Goal: Task Accomplishment & Management: Manage account settings

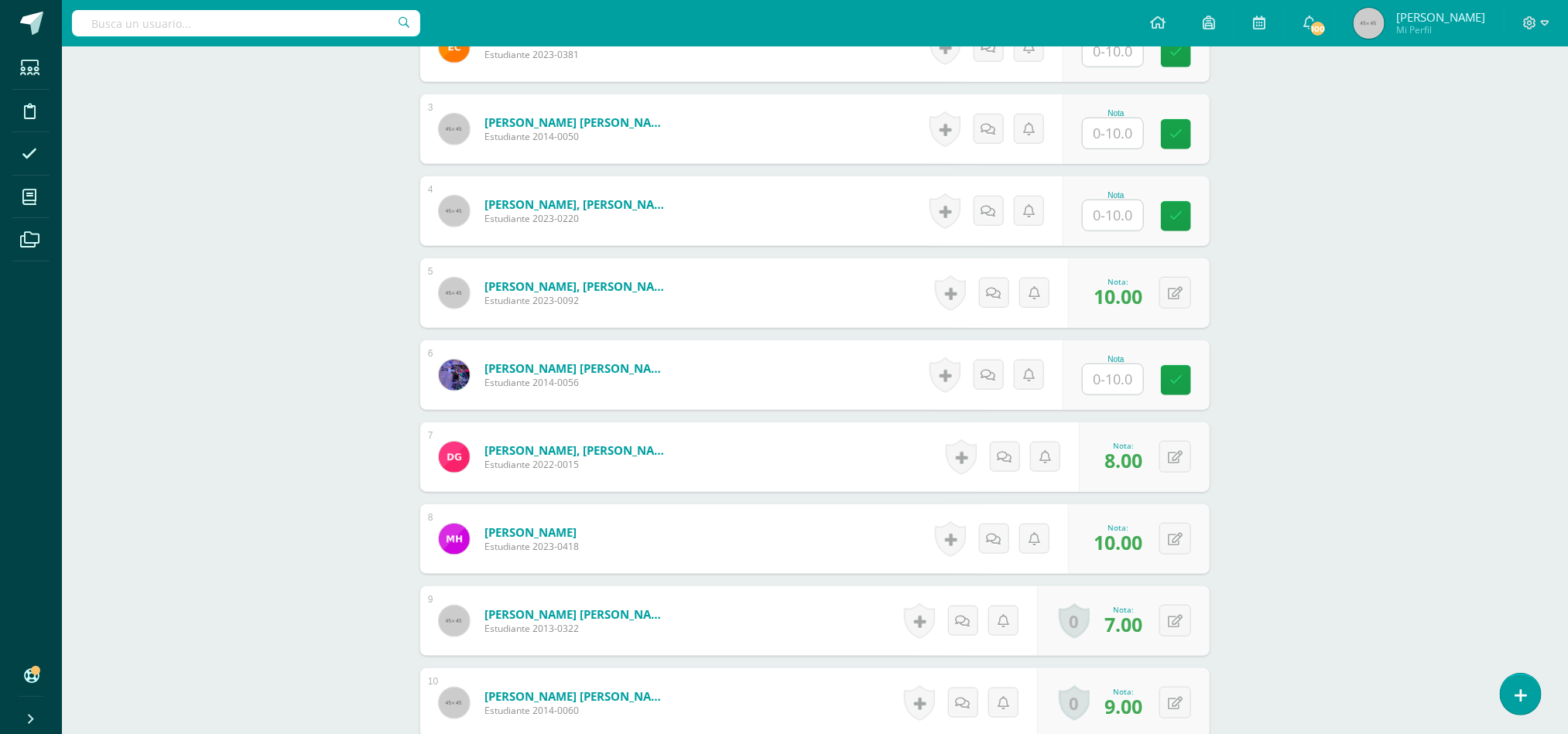
click at [158, 384] on div "Taller de Lectura Quinto Primaria "A" Herramientas Detalle de asistencias Activ…" at bounding box center [815, 743] width 1506 height 2639
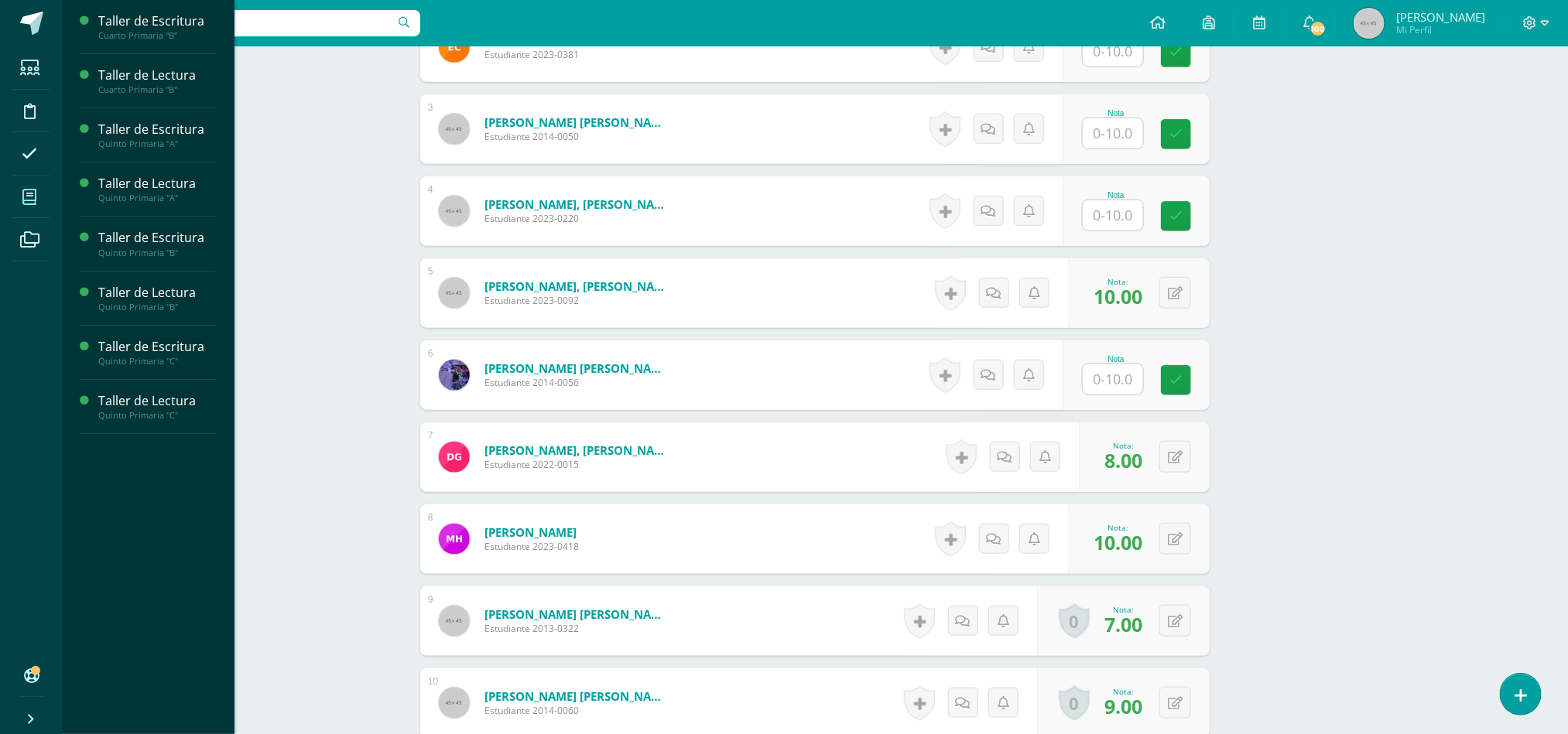
click at [30, 204] on icon at bounding box center [29, 197] width 14 height 16
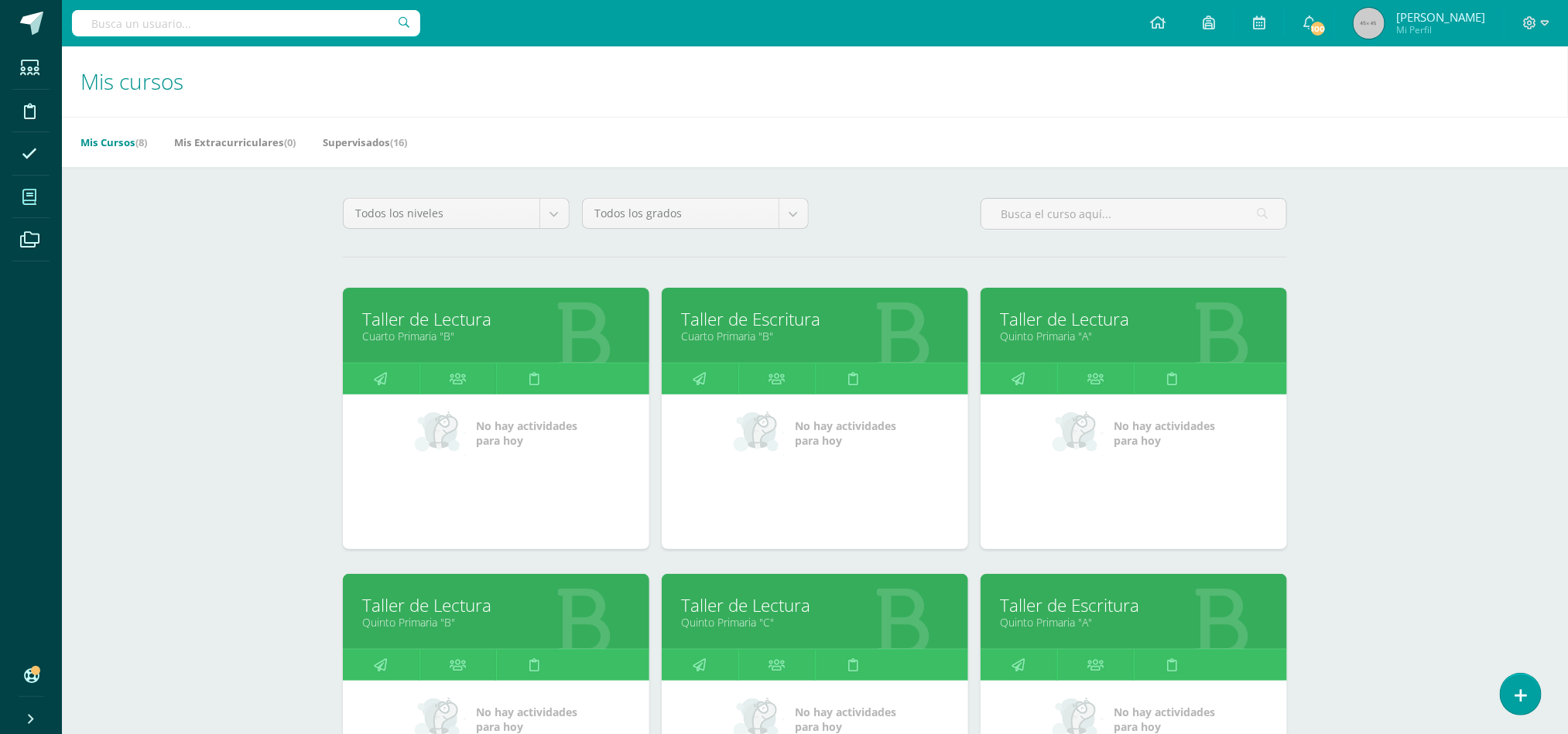
click at [762, 325] on link "Taller de Escritura" at bounding box center [815, 319] width 268 height 24
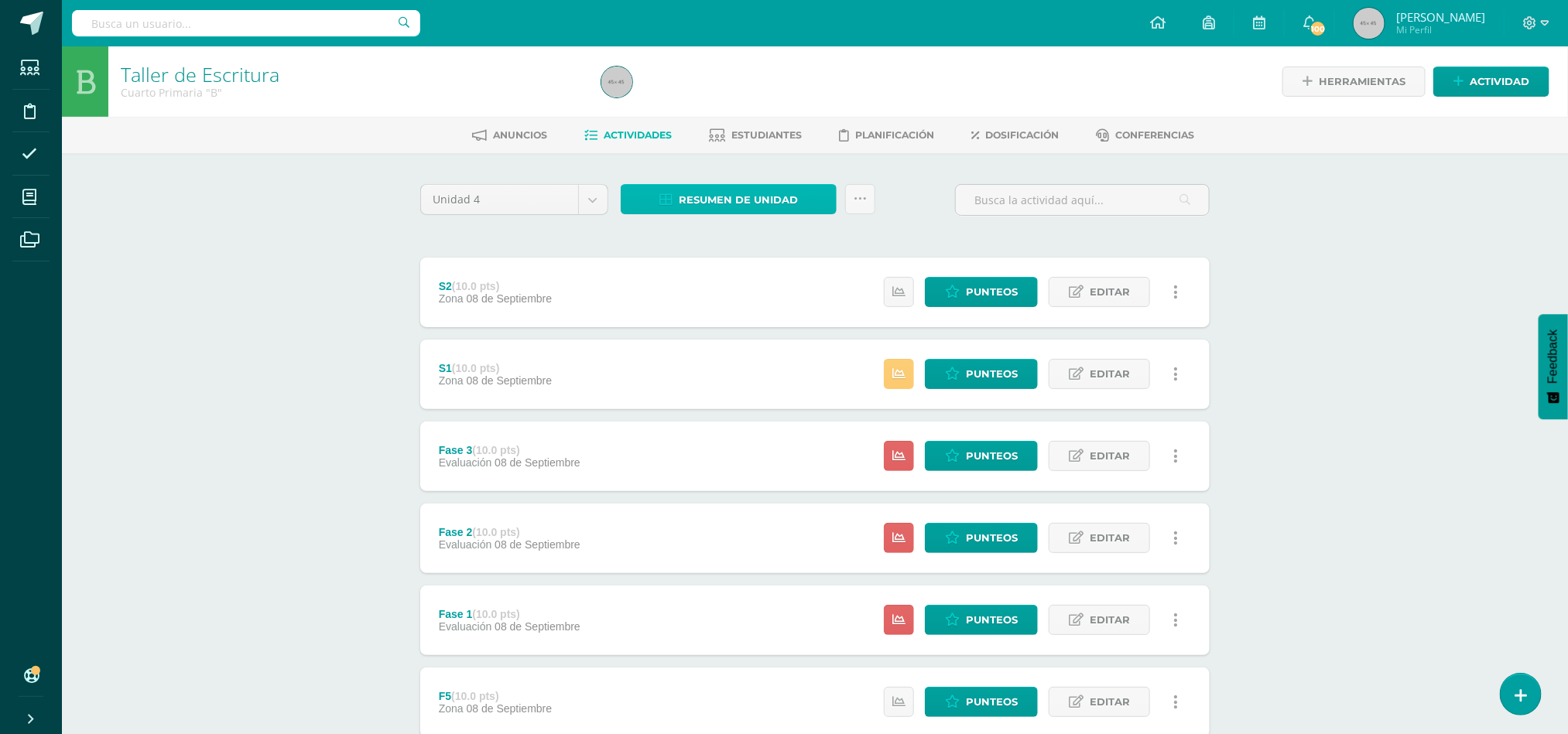
click at [672, 204] on icon at bounding box center [666, 200] width 13 height 13
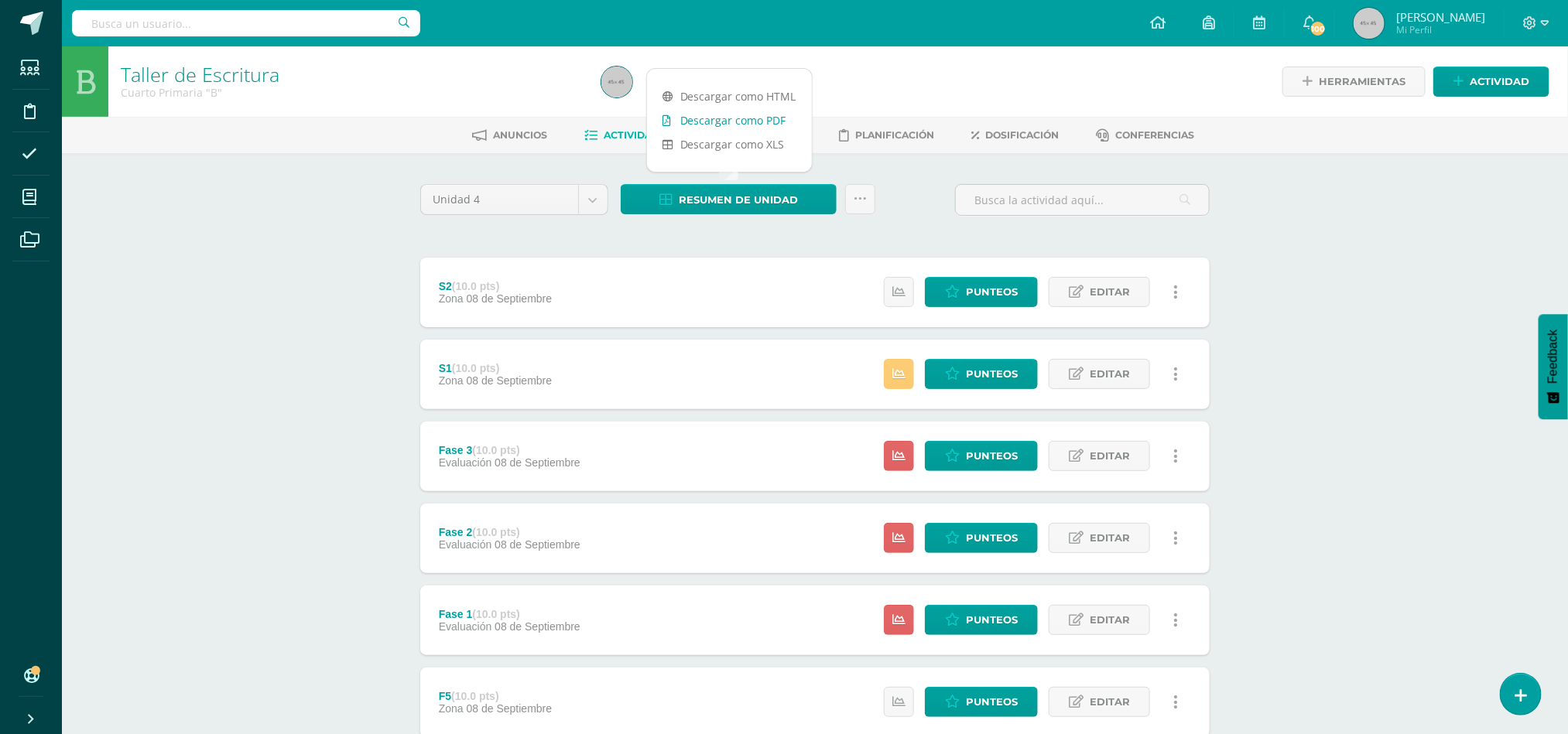
click at [730, 122] on link "Descargar como PDF" at bounding box center [730, 121] width 165 height 24
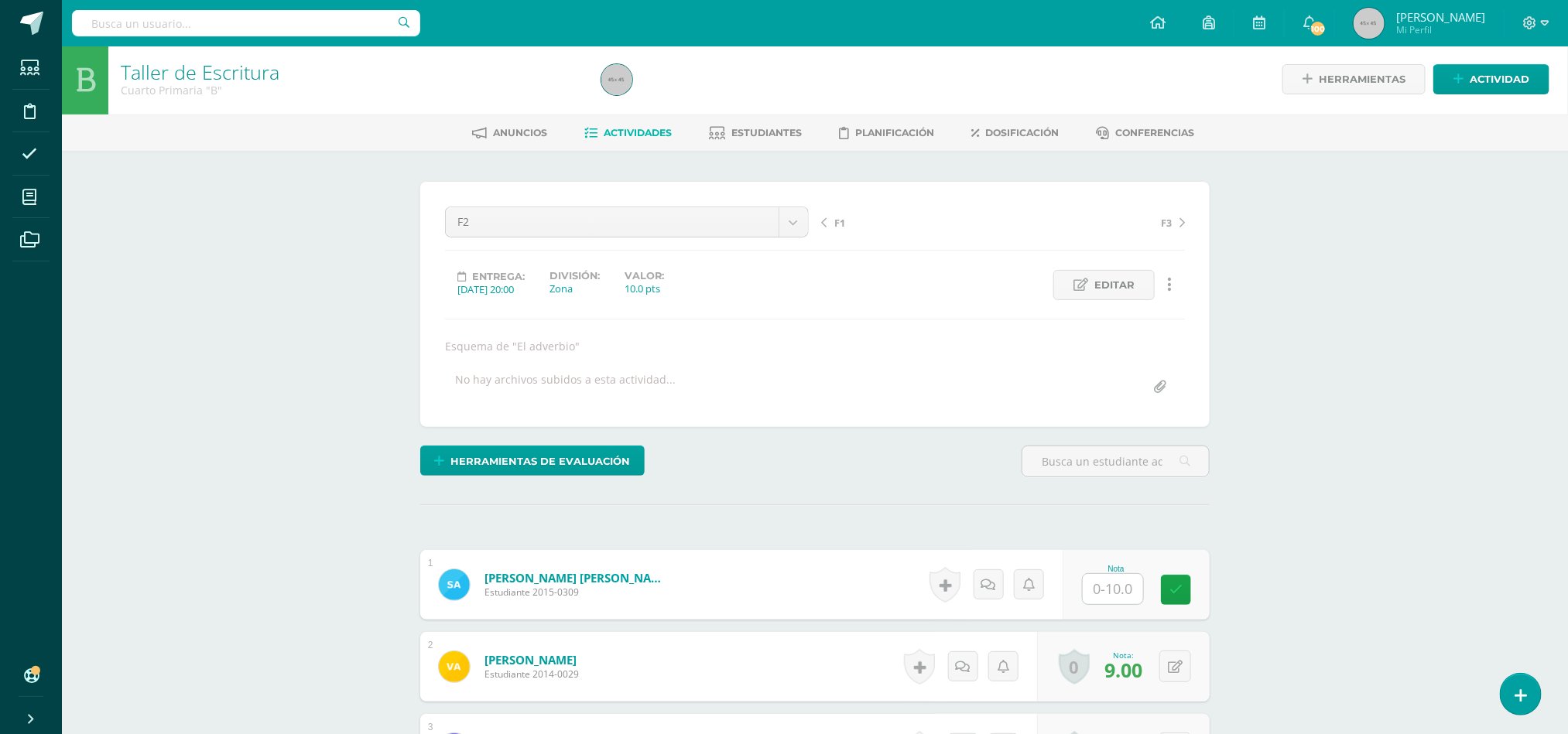
scroll to position [3, 0]
click at [588, 126] on icon at bounding box center [592, 133] width 13 height 13
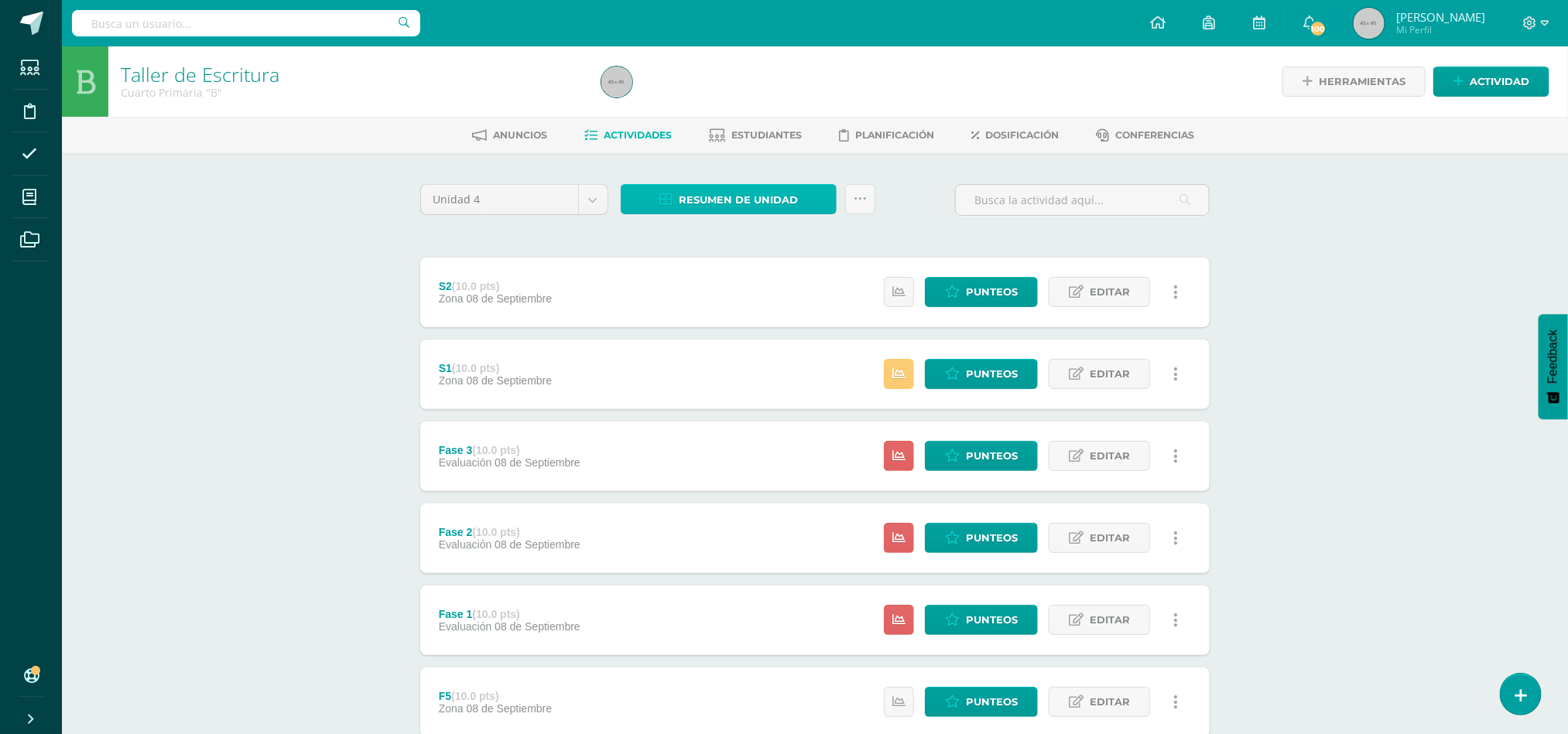
click at [662, 191] on link "Resumen de unidad" at bounding box center [729, 199] width 216 height 30
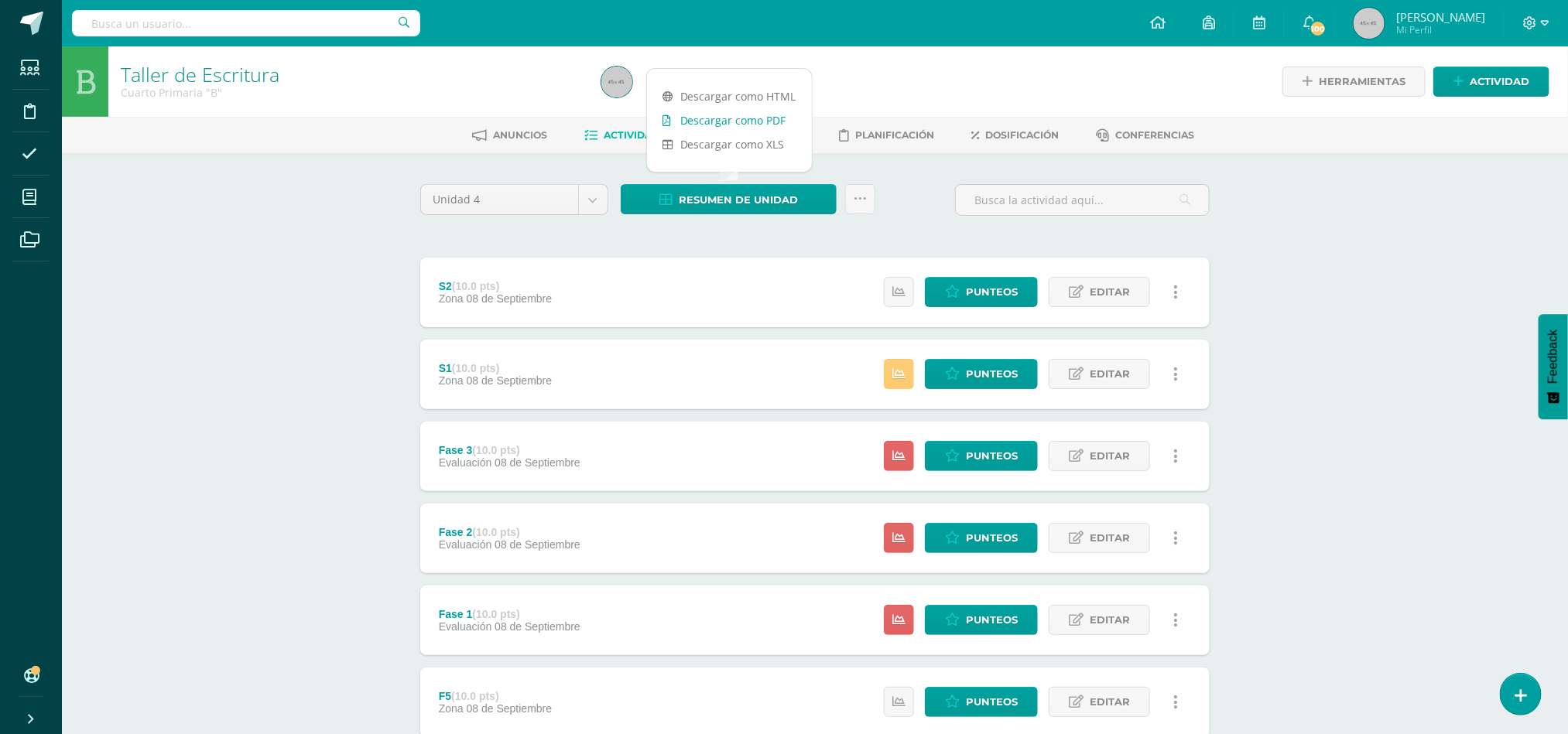
click at [706, 126] on link "Descargar como PDF" at bounding box center [730, 121] width 165 height 24
click at [674, 121] on link "Descargar como PDF" at bounding box center [730, 121] width 165 height 24
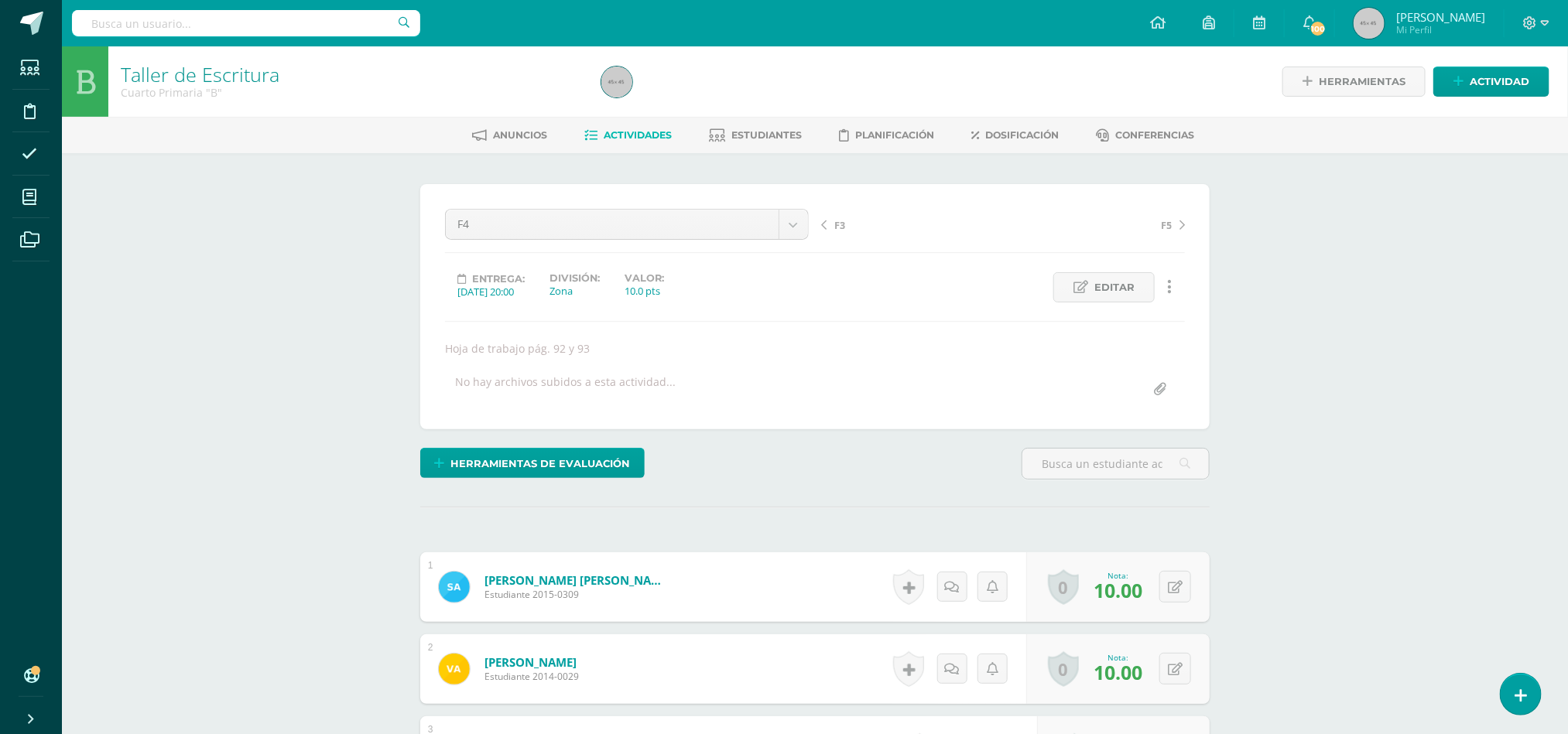
scroll to position [1, 0]
click at [602, 339] on div "F4 F1 F2 F3 F4 F5 S1 S2 Fase 1 Fase 2 Fase 3 F3 F5 Entrega: 2025/09/08 20:00 Di…" at bounding box center [815, 305] width 740 height 196
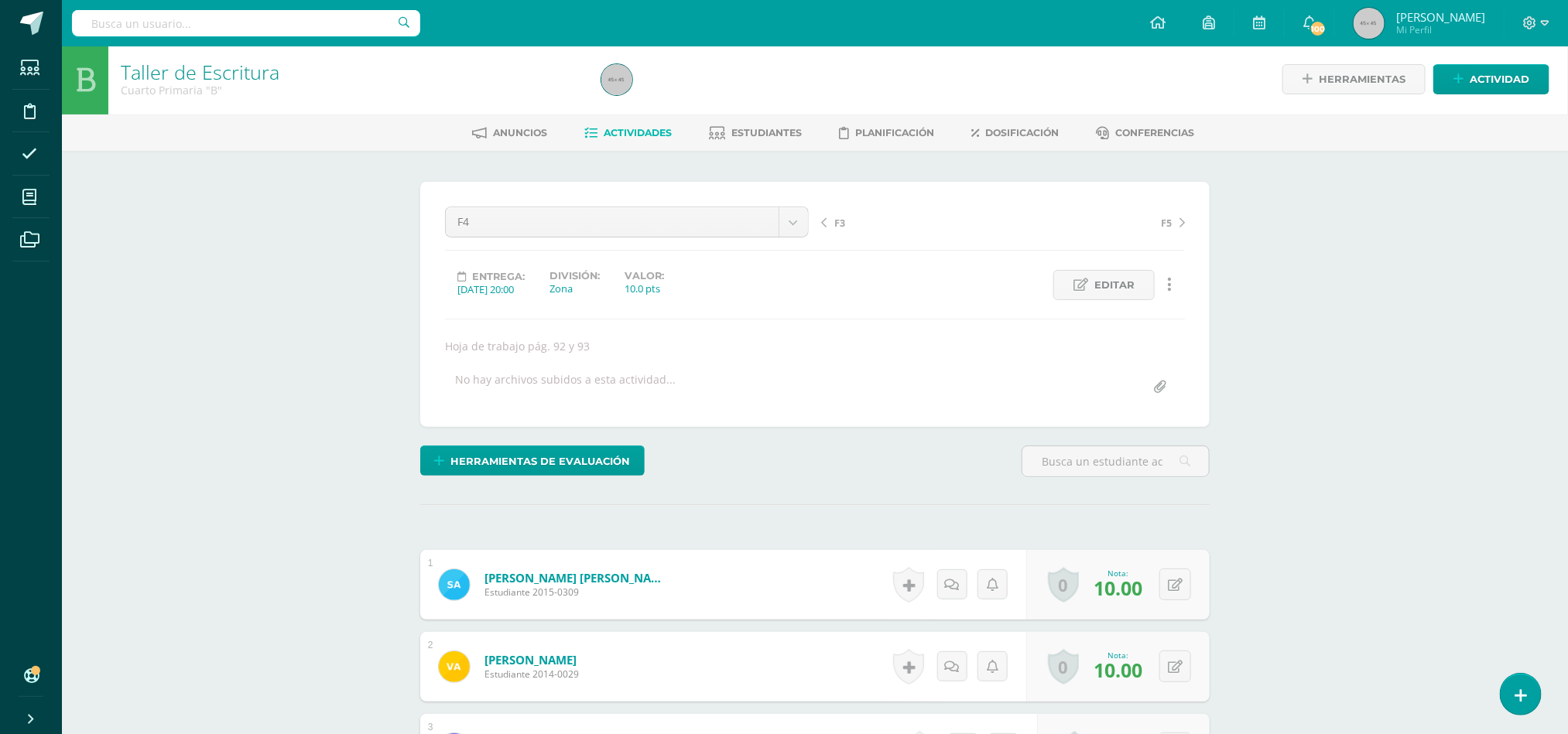
scroll to position [3, 0]
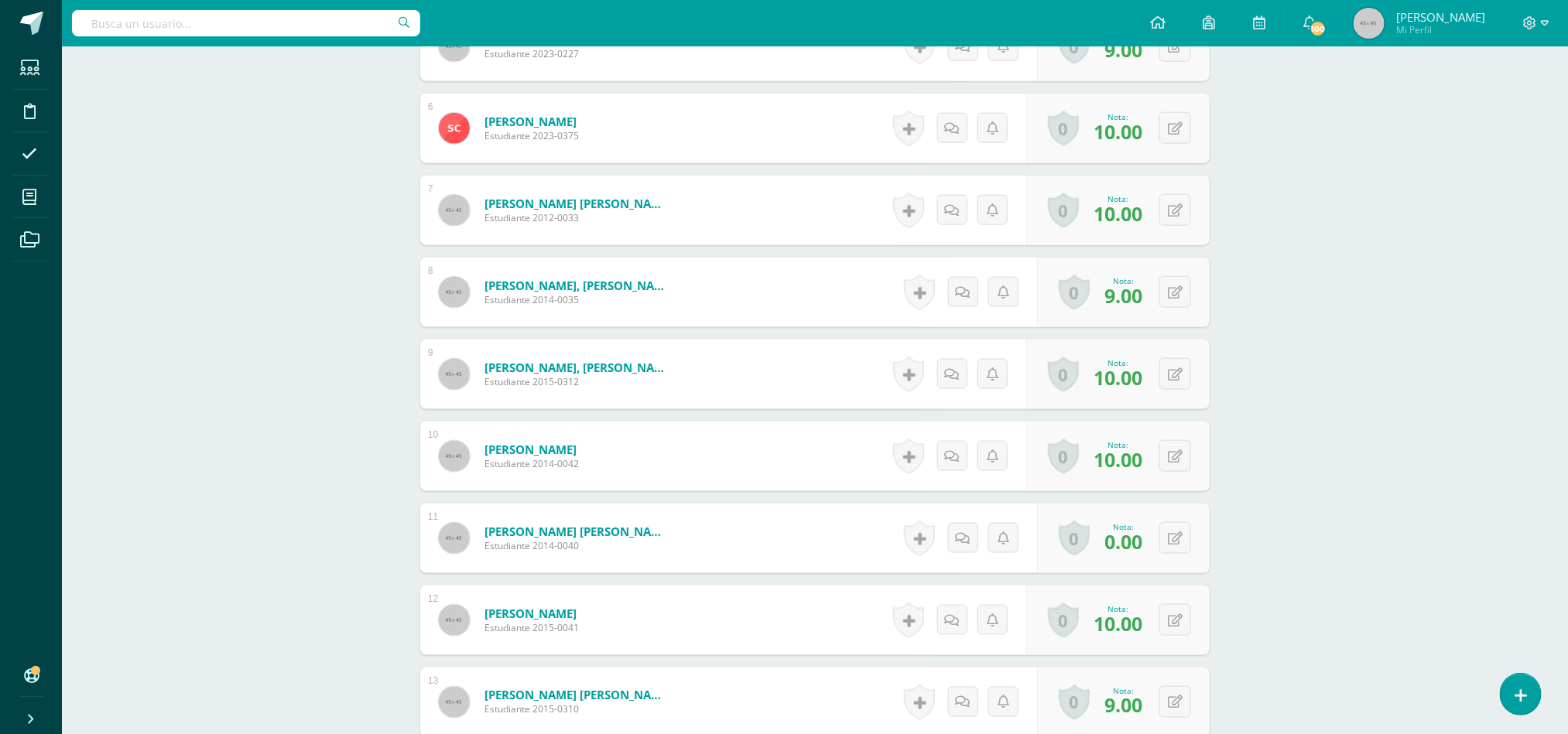
scroll to position [1070, 0]
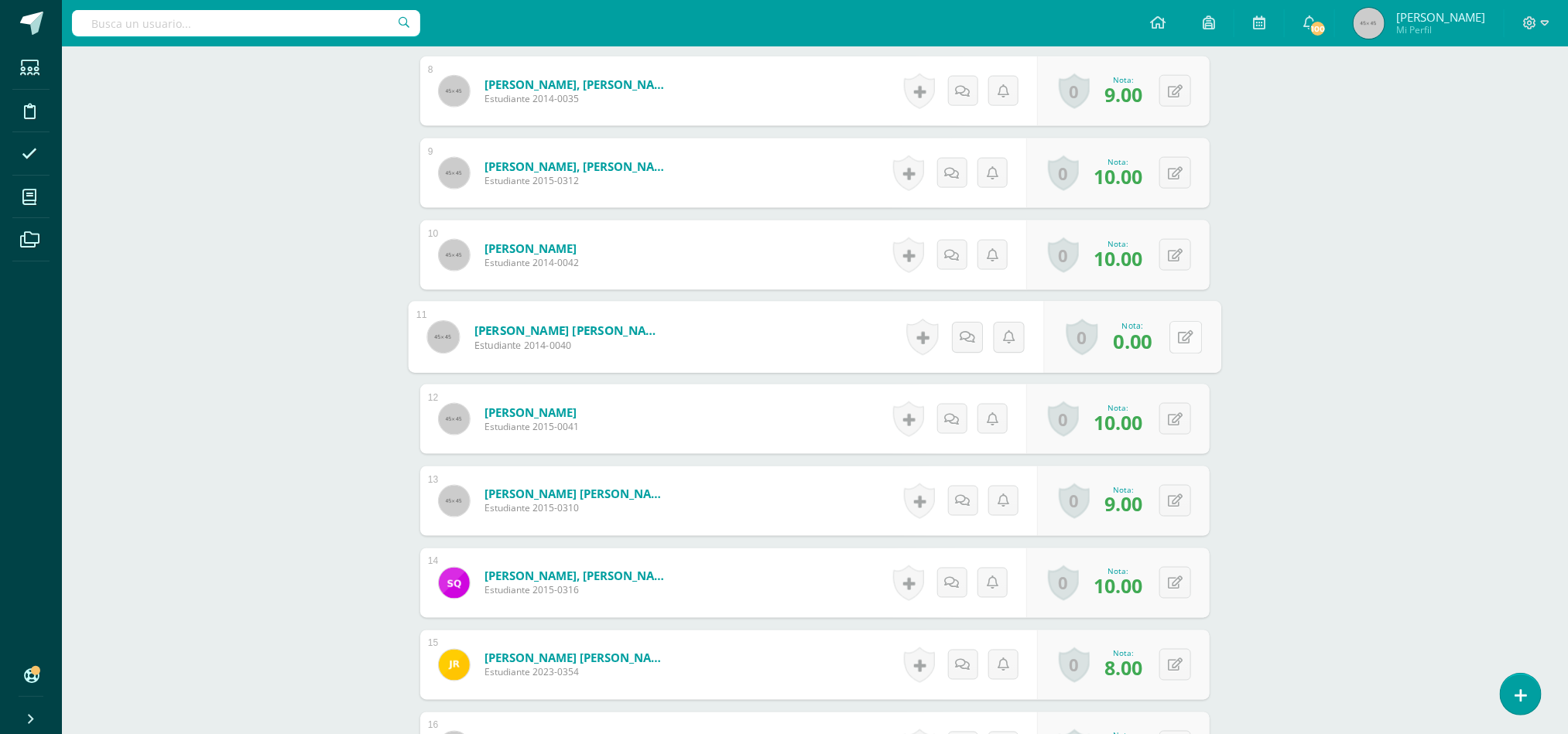
click at [1171, 350] on button at bounding box center [1186, 337] width 33 height 33
type input "7"
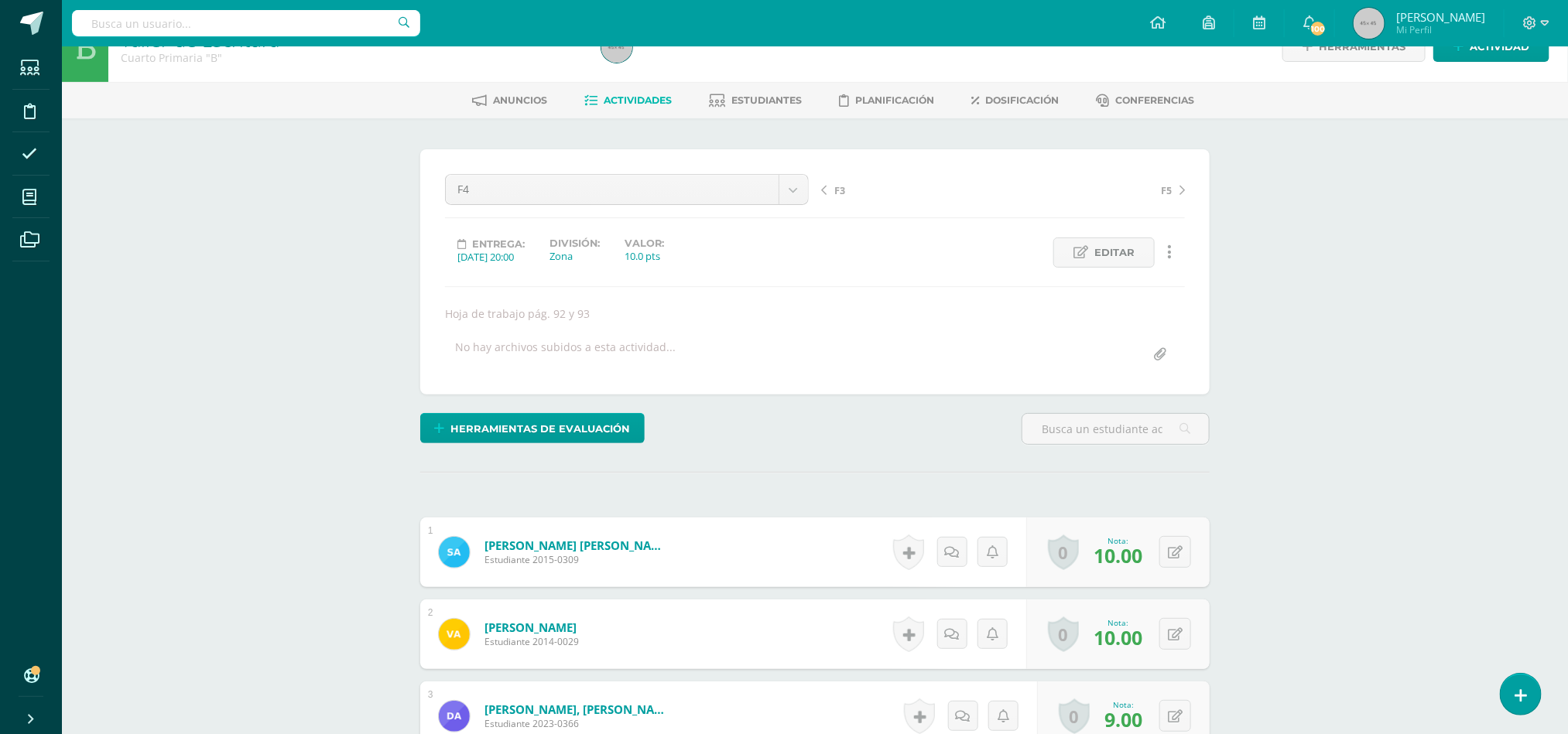
scroll to position [0, 0]
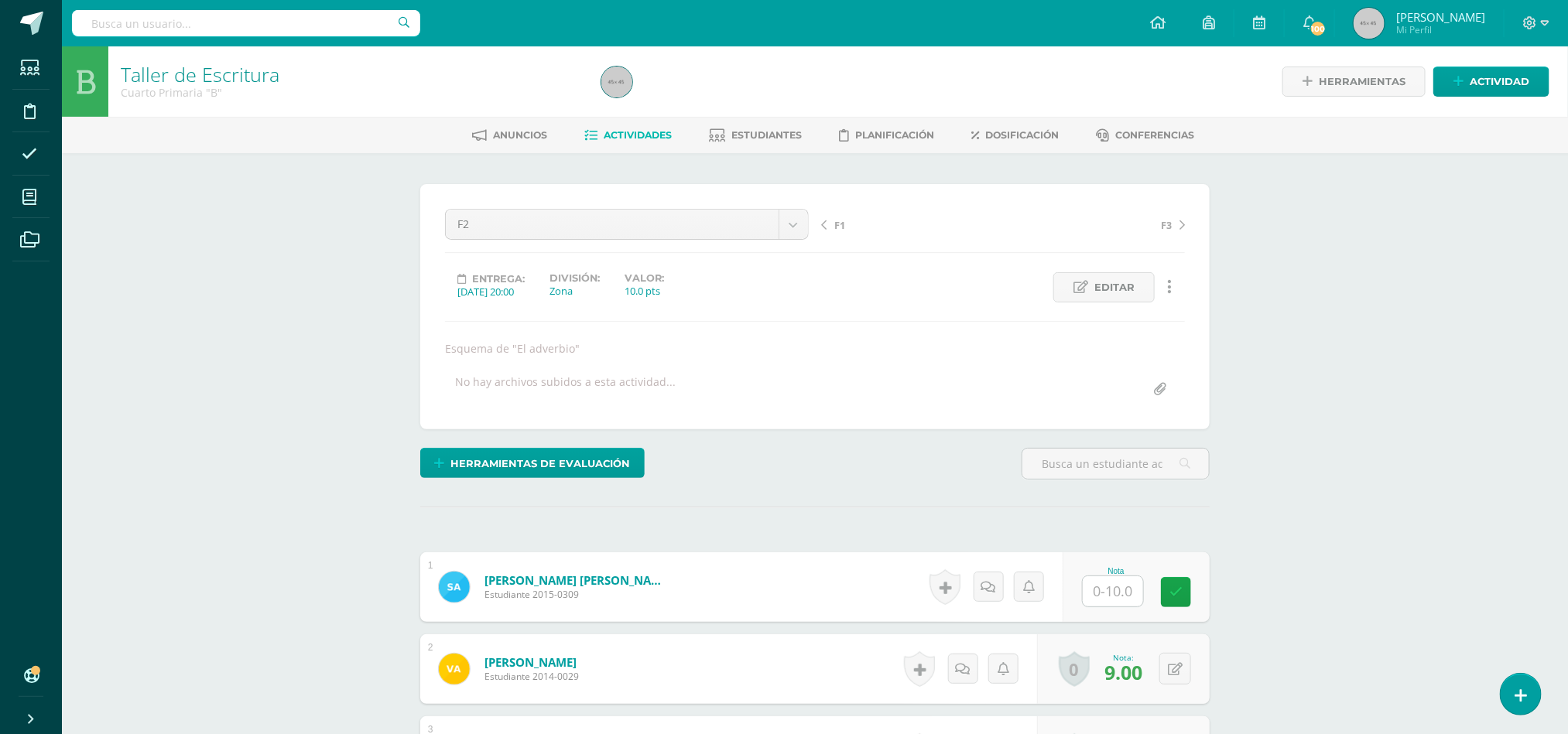
scroll to position [1, 0]
click at [1113, 590] on input "text" at bounding box center [1122, 591] width 62 height 31
type input "10"
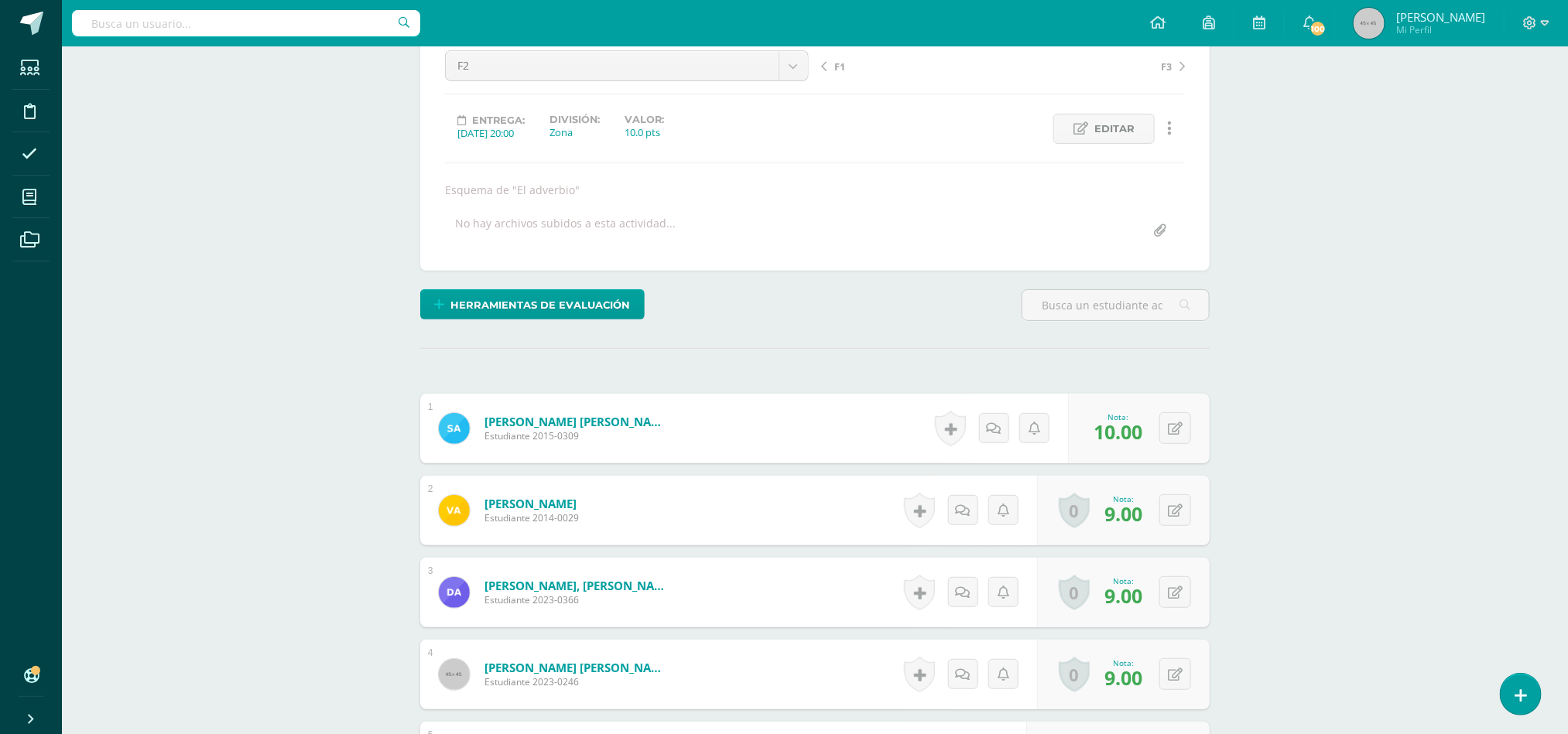
scroll to position [1793, 0]
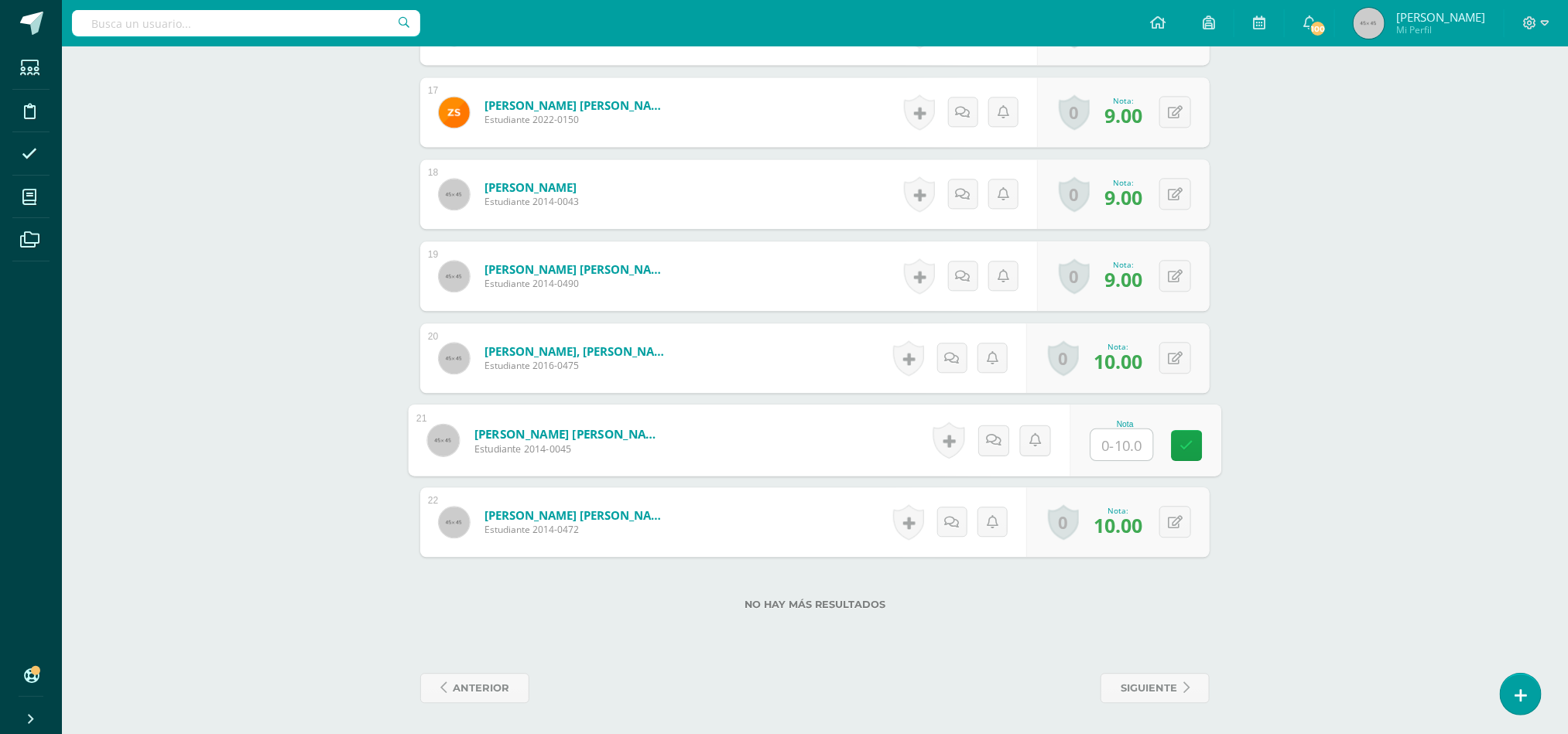
click at [1113, 444] on input "text" at bounding box center [1122, 445] width 62 height 31
type input "9"
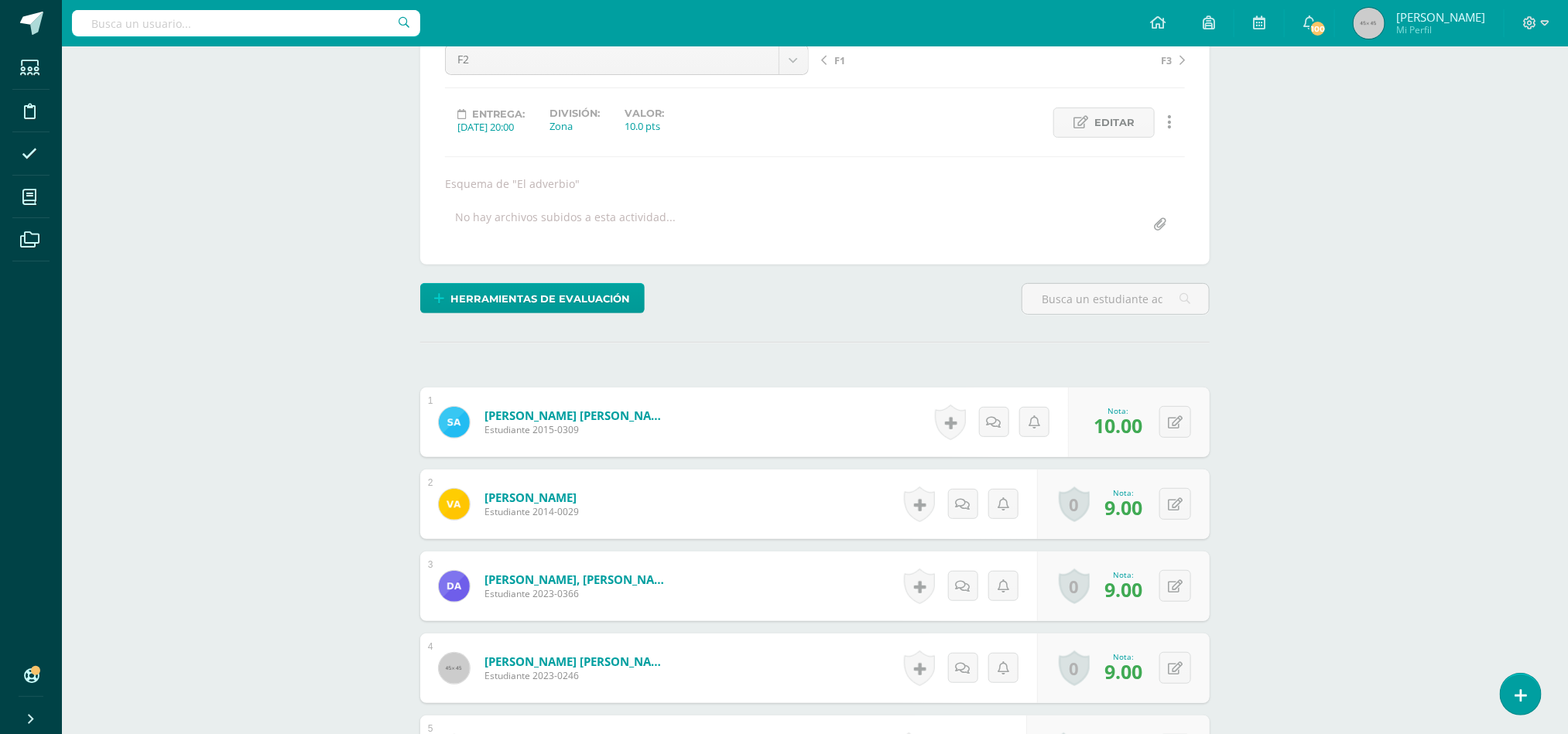
scroll to position [0, 0]
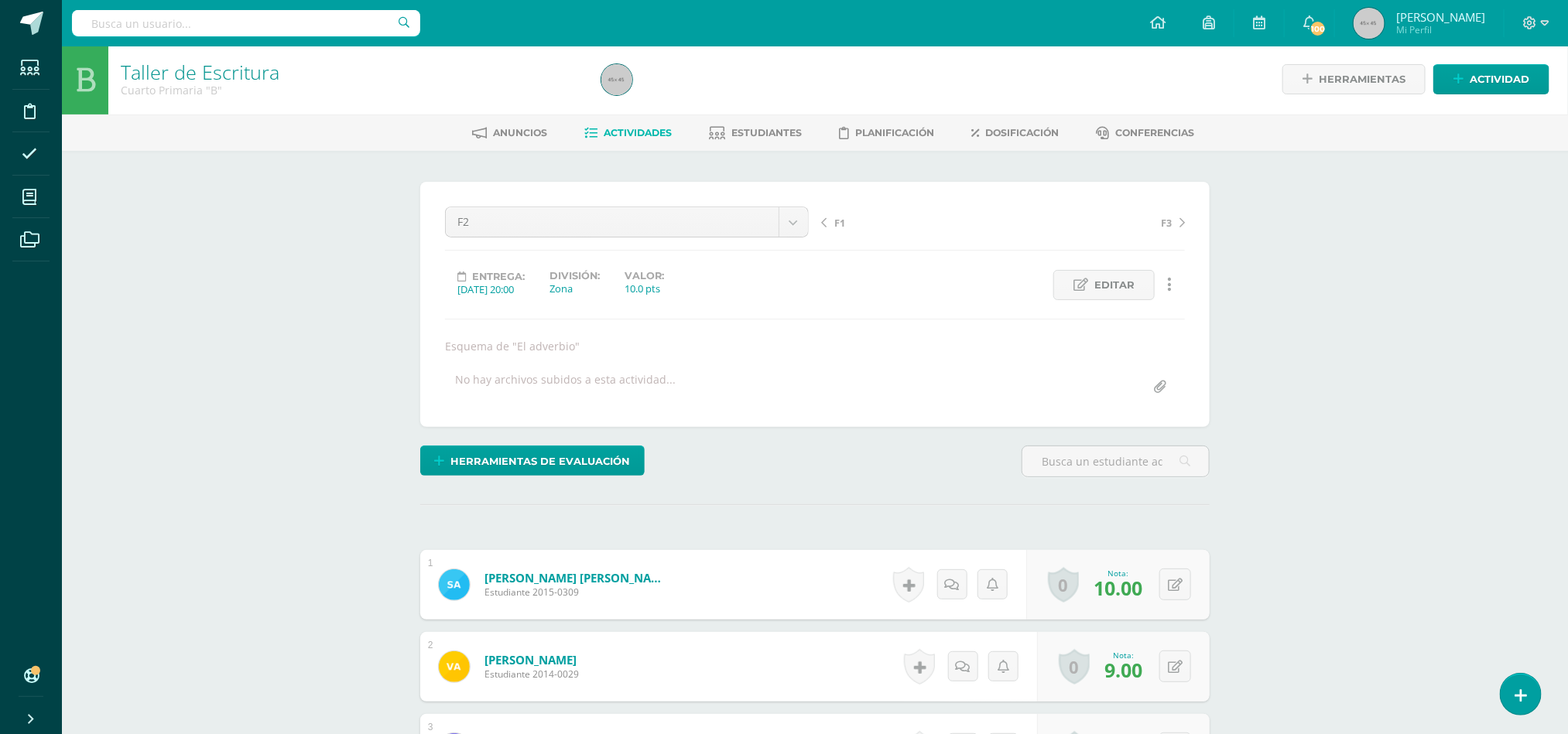
scroll to position [3, 0]
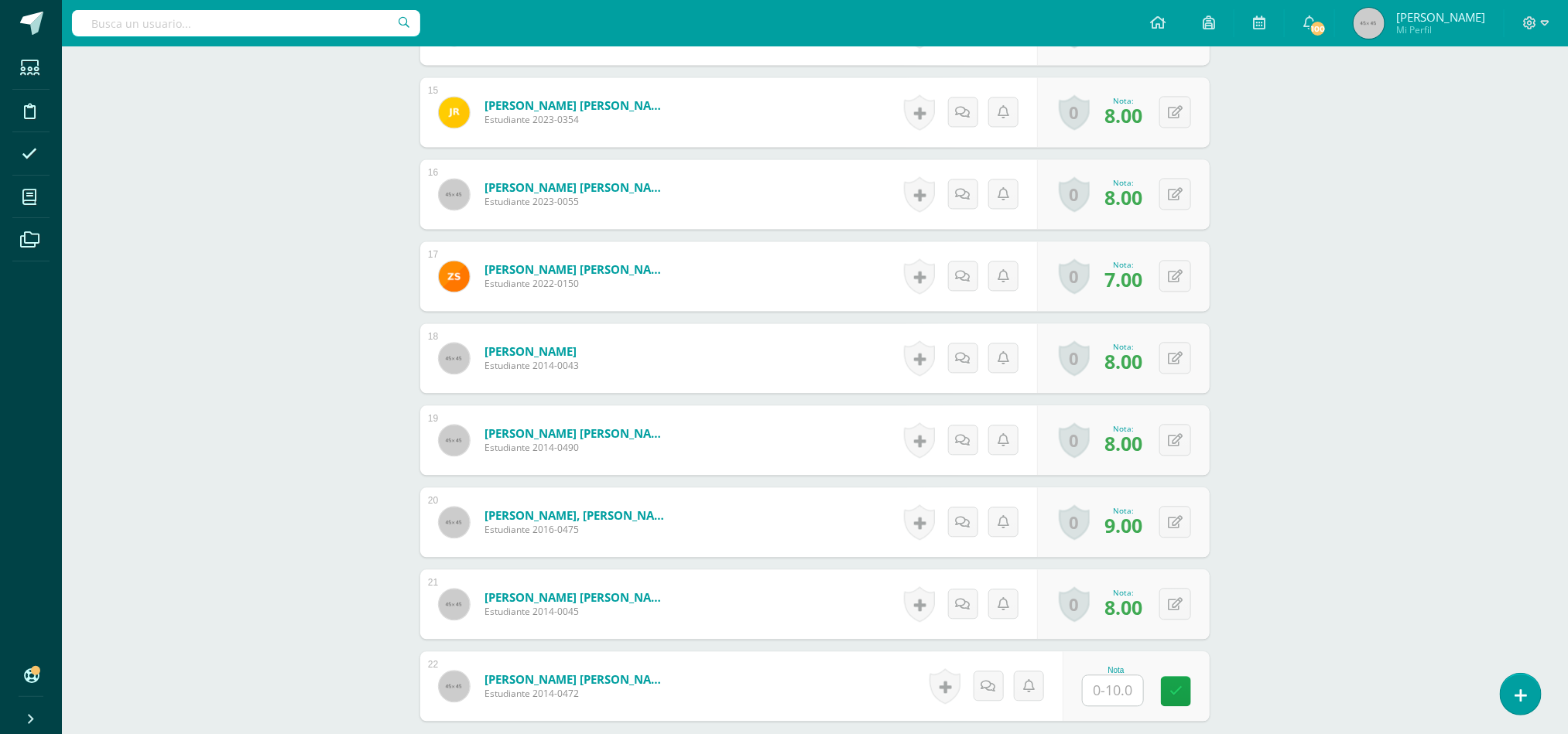
scroll to position [1624, 0]
click at [1108, 699] on input "text" at bounding box center [1122, 689] width 62 height 31
type input "9"
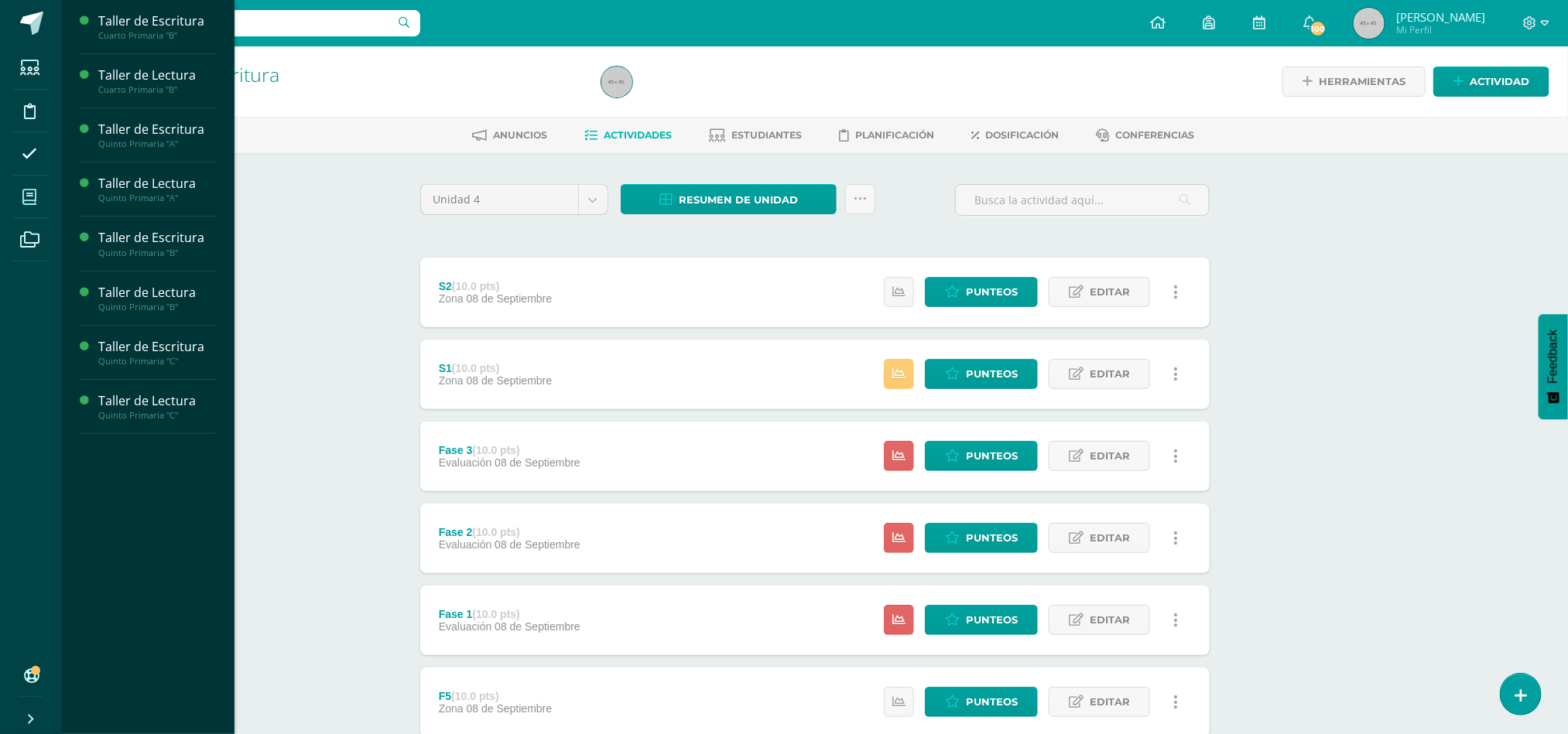
click at [25, 199] on icon at bounding box center [29, 197] width 14 height 16
